Goal: Check status: Check status

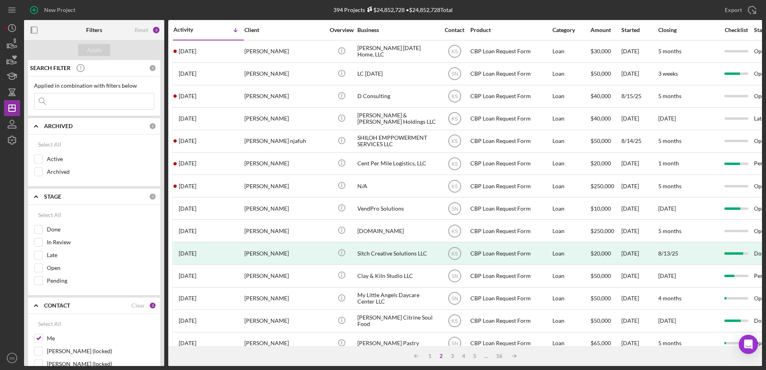
scroll to position [266, 0]
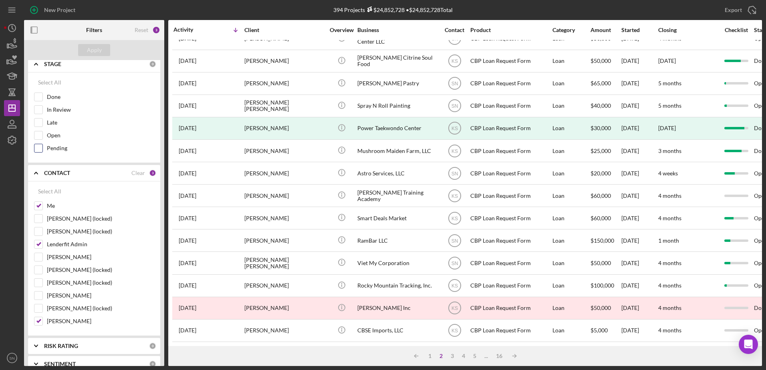
click at [38, 147] on input "Pending" at bounding box center [38, 148] width 8 height 8
checkbox input "true"
click at [39, 110] on input "In Review" at bounding box center [38, 110] width 8 height 8
checkbox input "true"
click at [91, 50] on div "Apply" at bounding box center [94, 50] width 15 height 12
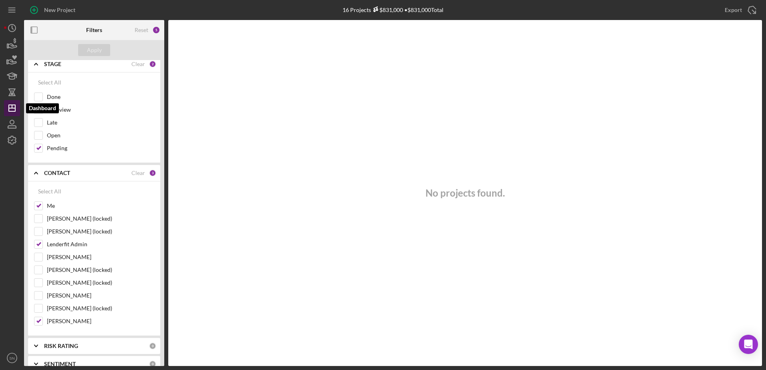
click at [15, 109] on polygon "button" at bounding box center [12, 108] width 6 height 6
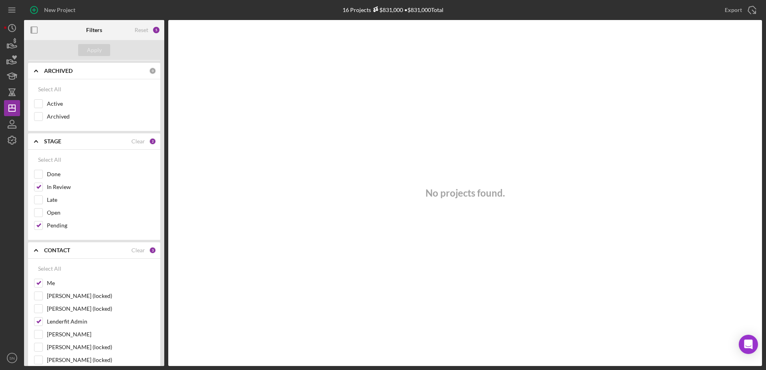
scroll to position [0, 0]
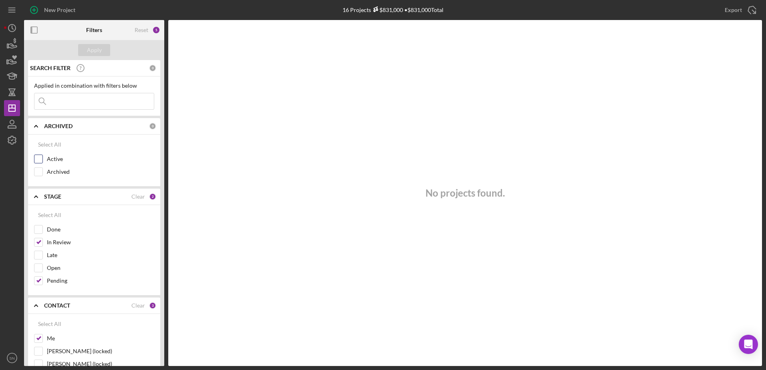
click at [40, 157] on input "Active" at bounding box center [38, 159] width 8 height 8
checkbox input "true"
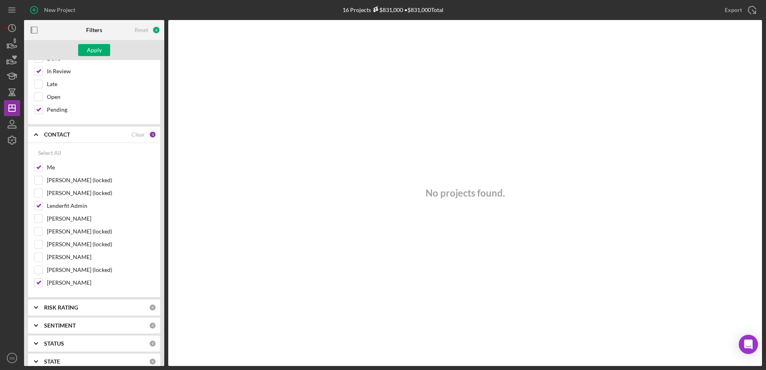
scroll to position [178, 0]
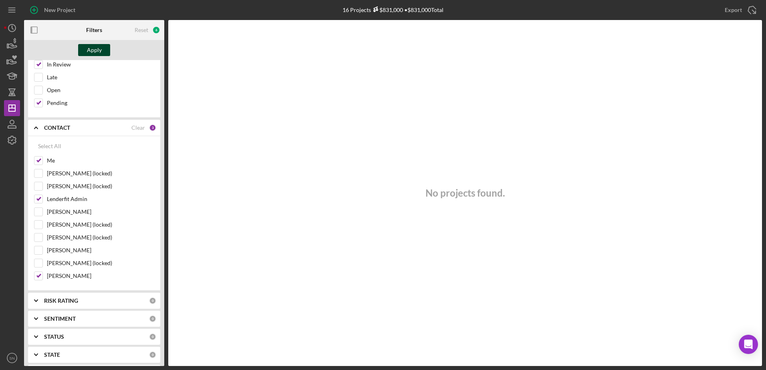
click at [93, 45] on div "Apply" at bounding box center [94, 50] width 15 height 12
